Goal: Task Accomplishment & Management: Use online tool/utility

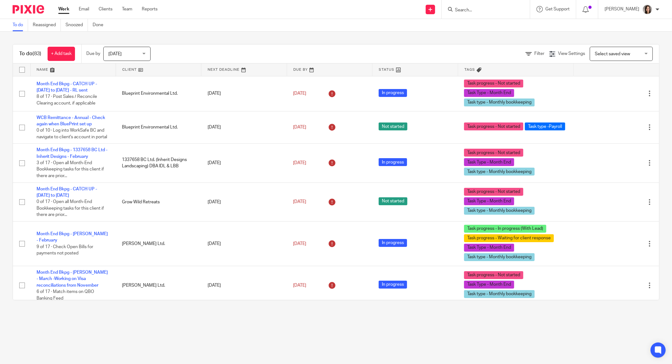
click at [476, 5] on div at bounding box center [486, 9] width 88 height 19
click at [474, 10] on input "Search" at bounding box center [483, 11] width 57 height 6
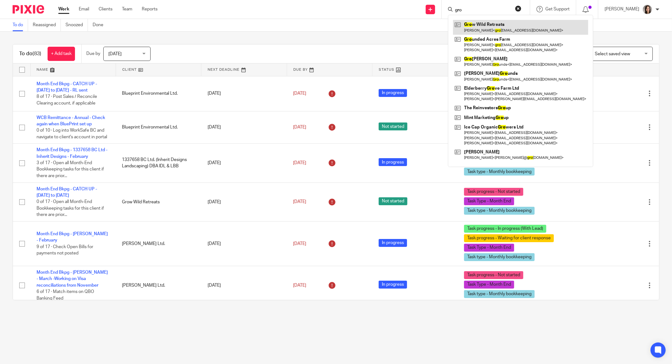
type input "gro"
click at [490, 28] on link at bounding box center [520, 27] width 135 height 15
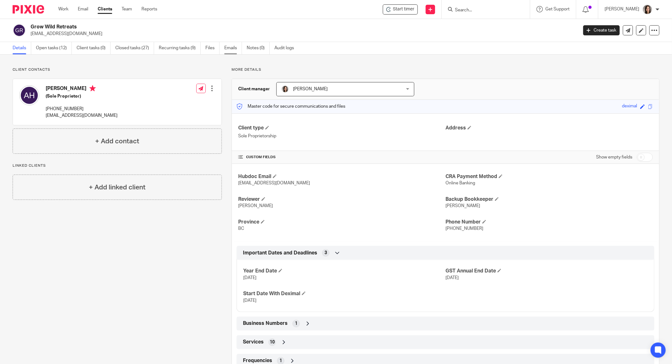
click at [236, 48] on link "Emails" at bounding box center [233, 48] width 18 height 12
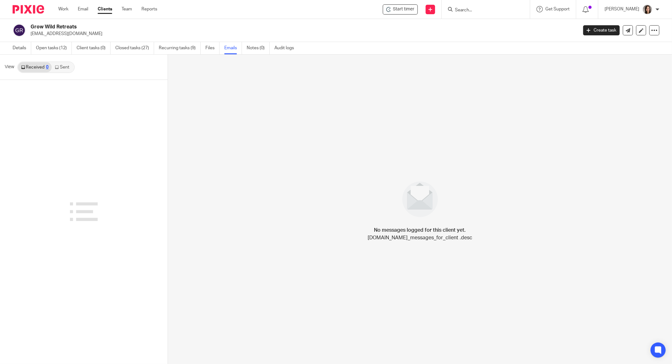
click at [61, 66] on link "Sent" at bounding box center [63, 67] width 22 height 10
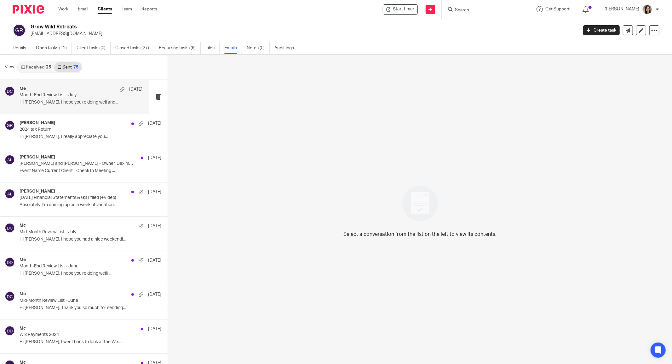
click at [55, 97] on p "Month-End Review List - July" at bounding box center [69, 94] width 98 height 5
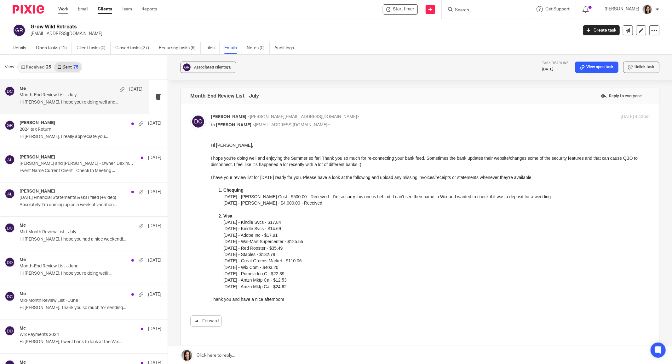
click at [61, 10] on link "Work" at bounding box center [63, 9] width 10 height 6
click at [44, 46] on link "Open tasks (12)" at bounding box center [54, 48] width 36 height 12
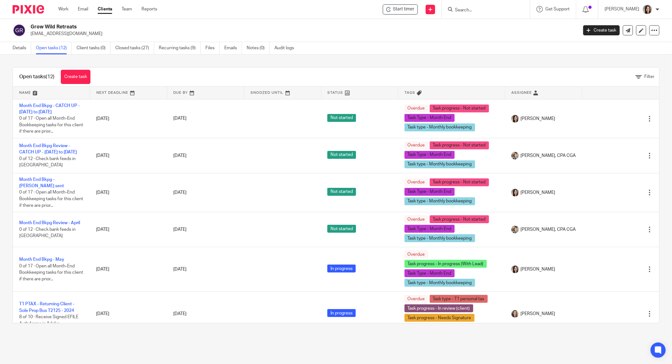
click at [481, 6] on form at bounding box center [488, 9] width 67 height 8
click at [477, 11] on input "Search" at bounding box center [483, 11] width 57 height 6
type input "gow wild"
click at [381, 25] on h2 "Grow Wild Retreats" at bounding box center [248, 27] width 435 height 7
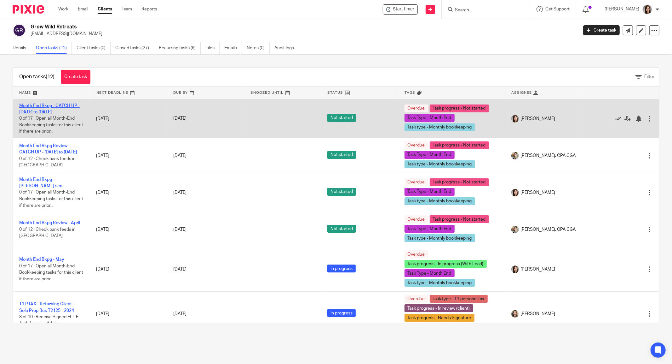
click at [48, 107] on link "Month End Bkpg - CATCH UP - [DATE] to [DATE]" at bounding box center [49, 108] width 61 height 11
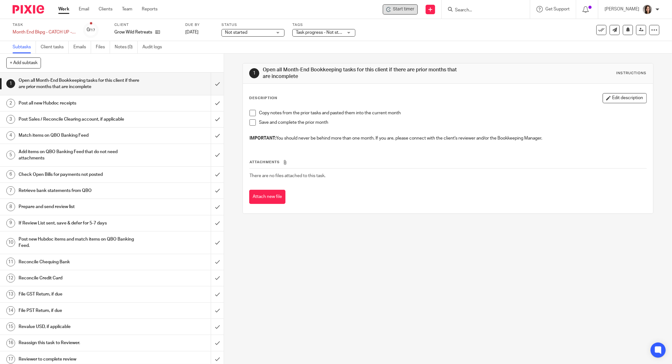
click at [401, 14] on div "Start timer" at bounding box center [400, 9] width 35 height 10
click at [405, 0] on div "Start timer Send new email Create task Add client Request signature Get Support…" at bounding box center [419, 9] width 505 height 19
click at [405, 14] on div "Start timer" at bounding box center [400, 9] width 35 height 10
click at [410, 9] on span "Start timer" at bounding box center [403, 9] width 21 height 7
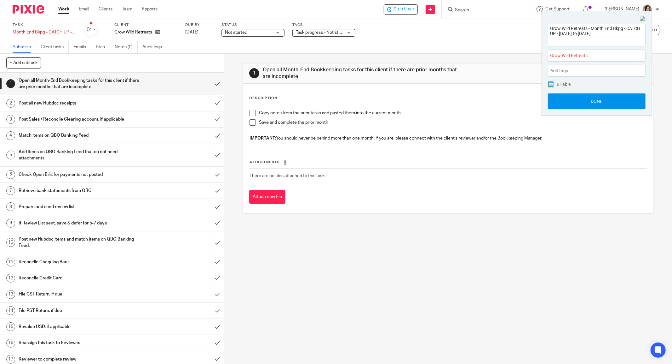
click at [582, 100] on button "Done" at bounding box center [597, 101] width 98 height 16
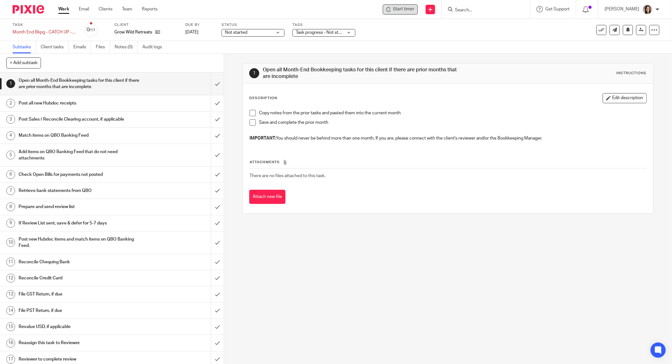
click at [397, 11] on div "Start timer" at bounding box center [401, 9] width 28 height 7
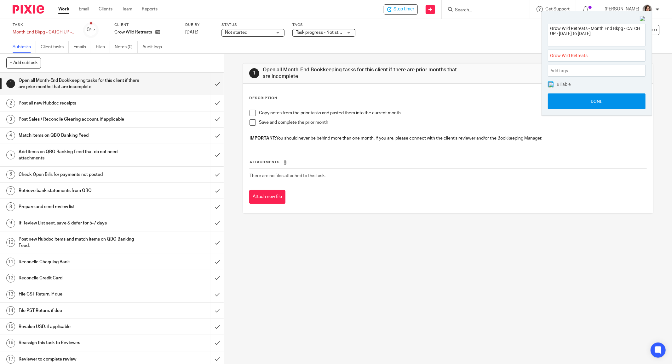
click at [593, 101] on button "Done" at bounding box center [597, 101] width 98 height 16
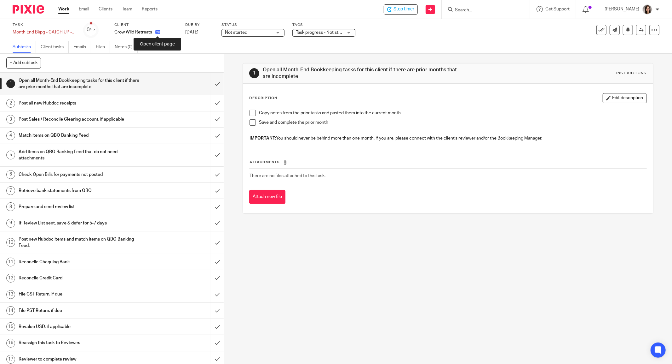
click at [158, 34] on icon at bounding box center [157, 32] width 5 height 5
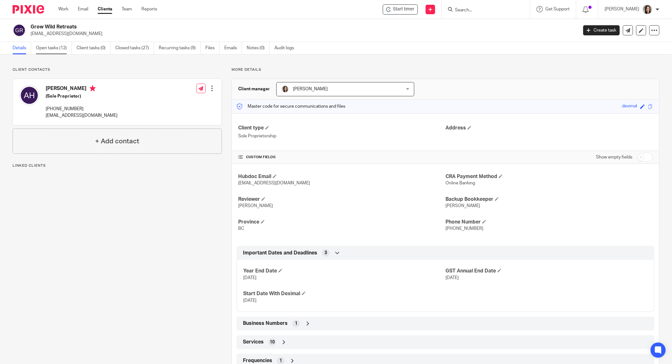
click at [57, 51] on link "Open tasks (12)" at bounding box center [54, 48] width 36 height 12
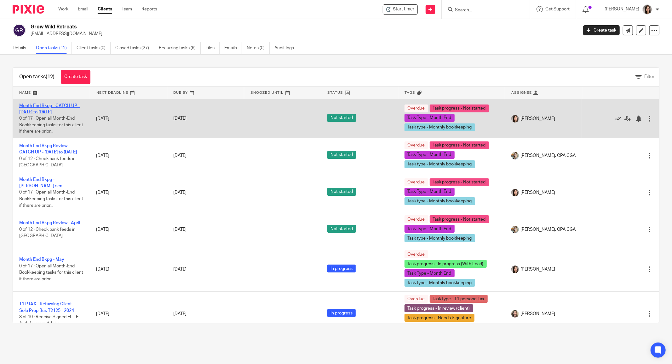
click at [48, 104] on link "Month End Bkpg - CATCH UP - [DATE] to [DATE]" at bounding box center [49, 108] width 61 height 11
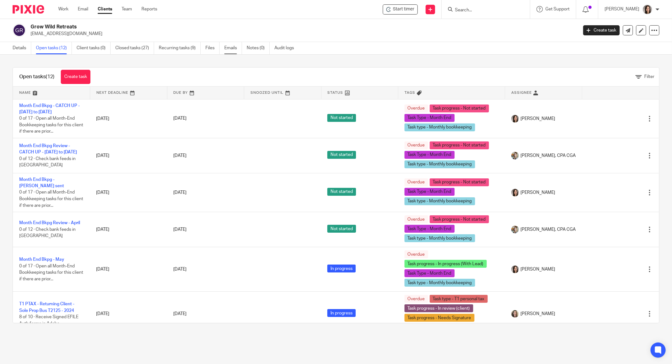
click at [227, 48] on link "Emails" at bounding box center [233, 48] width 18 height 12
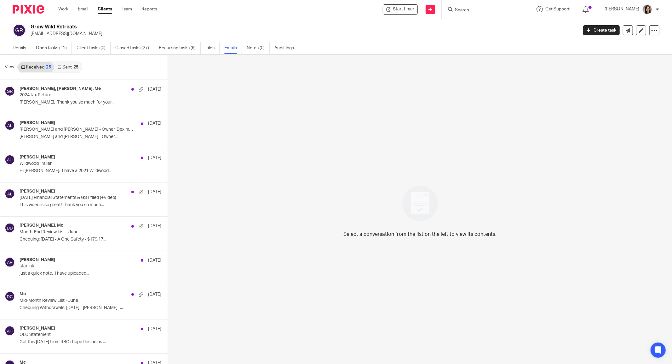
click at [78, 71] on link "Sent 25" at bounding box center [67, 67] width 27 height 10
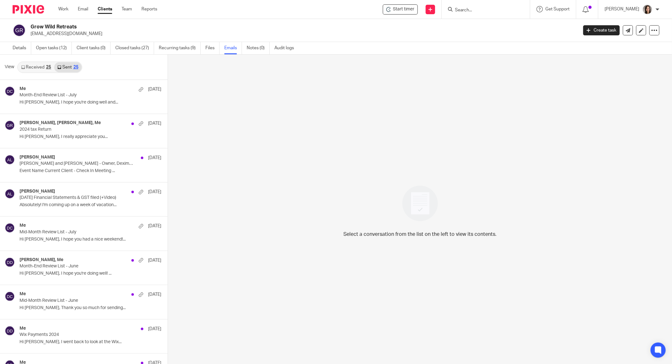
scroll to position [1, 0]
click at [38, 102] on p "Hi Adrienne, I hope you're doing well and..." at bounding box center [81, 101] width 123 height 5
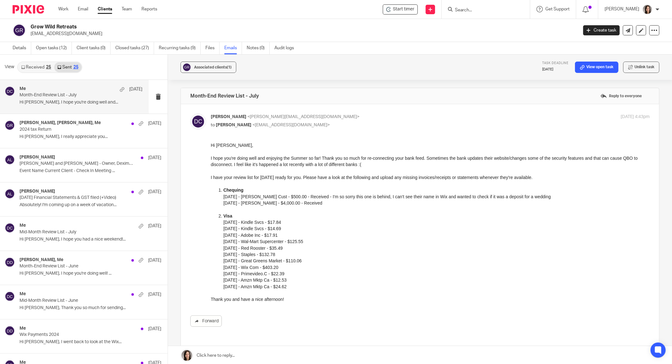
scroll to position [0, 0]
click at [40, 44] on link "Open tasks (12)" at bounding box center [54, 48] width 36 height 12
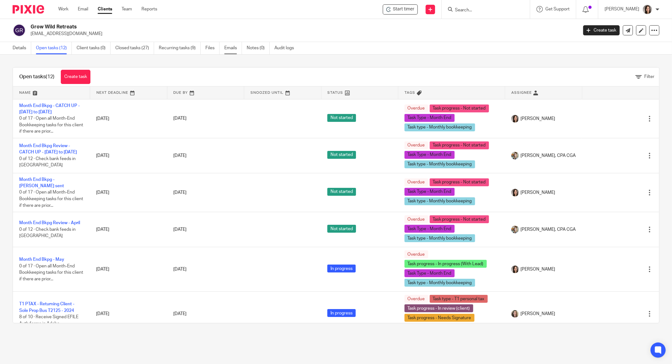
click at [238, 48] on link "Emails" at bounding box center [233, 48] width 18 height 12
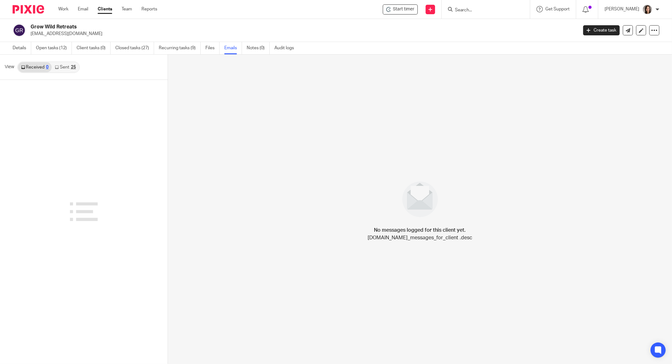
click at [65, 70] on link "Sent 25" at bounding box center [65, 67] width 27 height 10
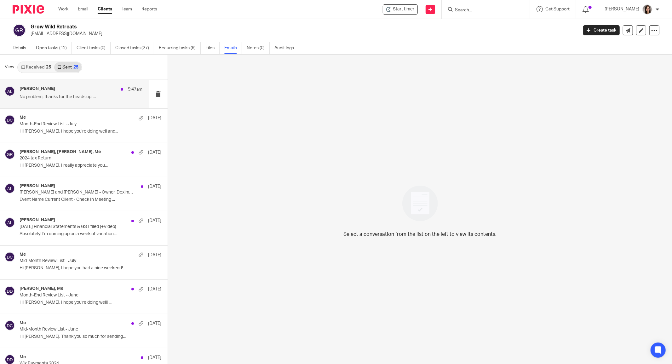
click at [52, 100] on div "[PERSON_NAME] 9:47am No problem, thanks for the heads up! ..." at bounding box center [81, 94] width 123 height 16
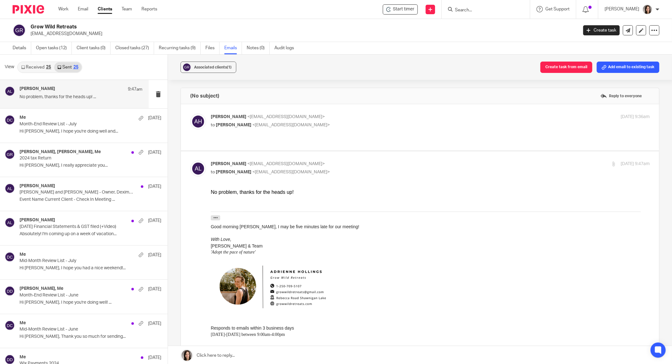
click at [360, 122] on div "[PERSON_NAME] <[EMAIL_ADDRESS][DOMAIN_NAME]> to [PERSON_NAME] <[EMAIL_ADDRESS][…" at bounding box center [357, 120] width 293 height 15
checkbox input "true"
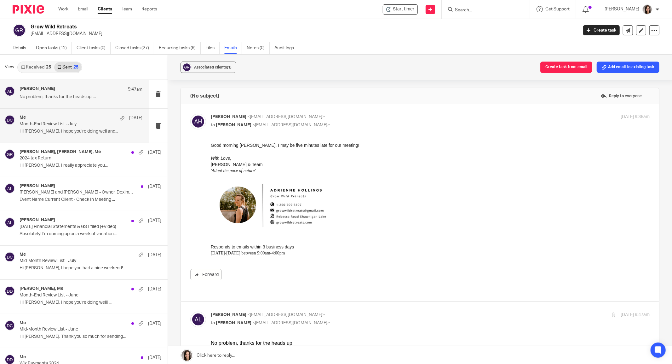
click at [31, 135] on div "Me [DATE] Month-End Review List - July Hi [PERSON_NAME], I hope you're doing we…" at bounding box center [81, 125] width 123 height 21
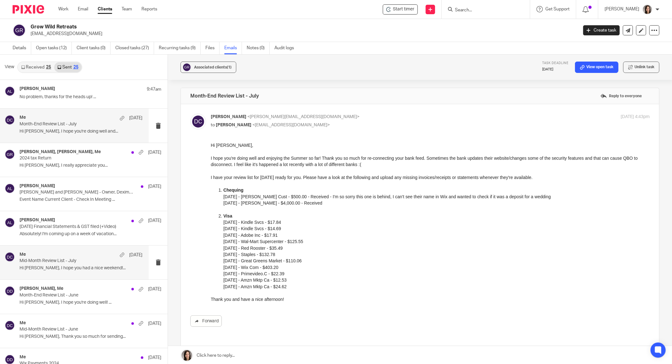
click at [59, 265] on p "Hi [PERSON_NAME], I hope you had a nice weekend!..." at bounding box center [81, 267] width 123 height 5
